Goal: Information Seeking & Learning: Learn about a topic

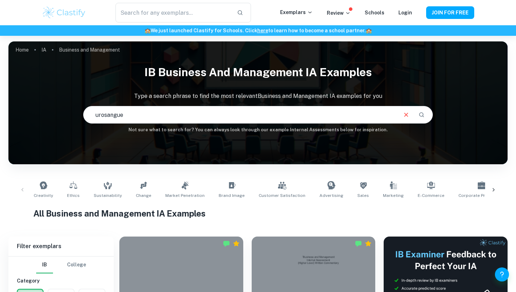
type input "urosangue"
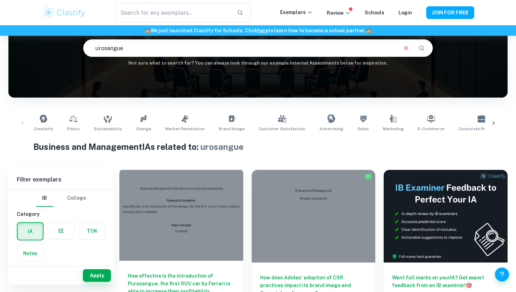
scroll to position [150, 0]
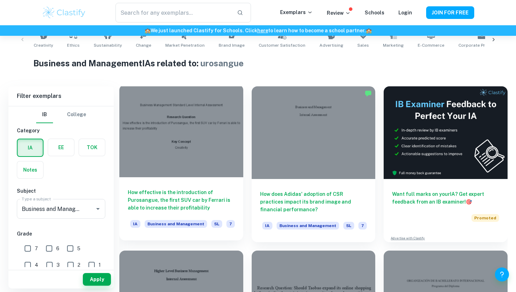
click at [196, 199] on h6 "How effective is the introduction of Purosangue, the first SUV car by Ferrari i…" at bounding box center [181, 200] width 107 height 23
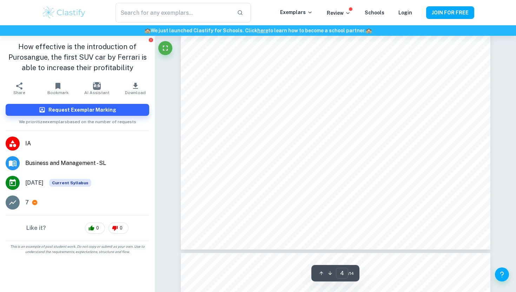
scroll to position [1660, 0]
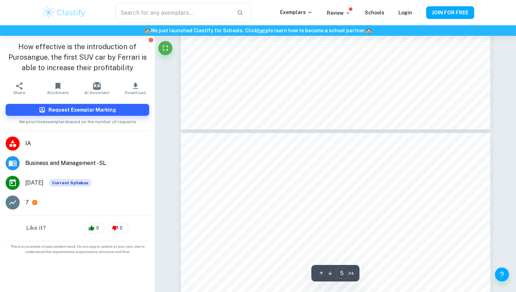
type input "6"
click at [91, 228] on icon at bounding box center [91, 227] width 6 height 5
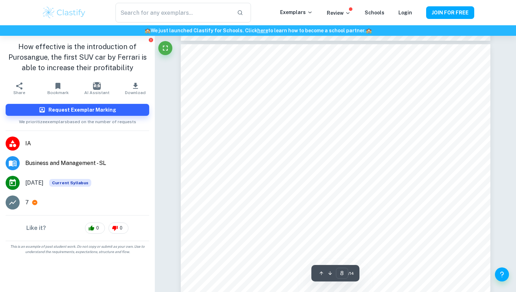
scroll to position [3201, 0]
drag, startPoint x: 30, startPoint y: 144, endPoint x: 516, endPoint y: 15, distance: 502.7
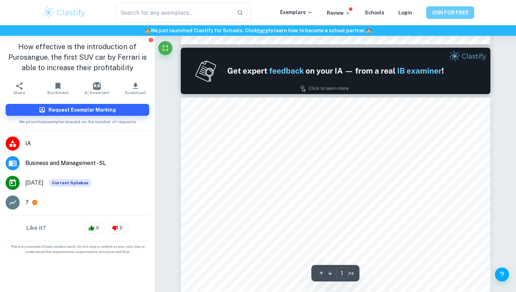
type input "2"
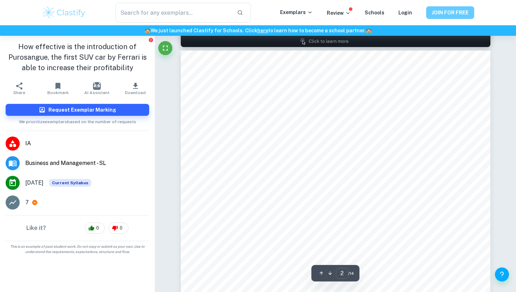
scroll to position [490, 0]
